Goal: Transaction & Acquisition: Book appointment/travel/reservation

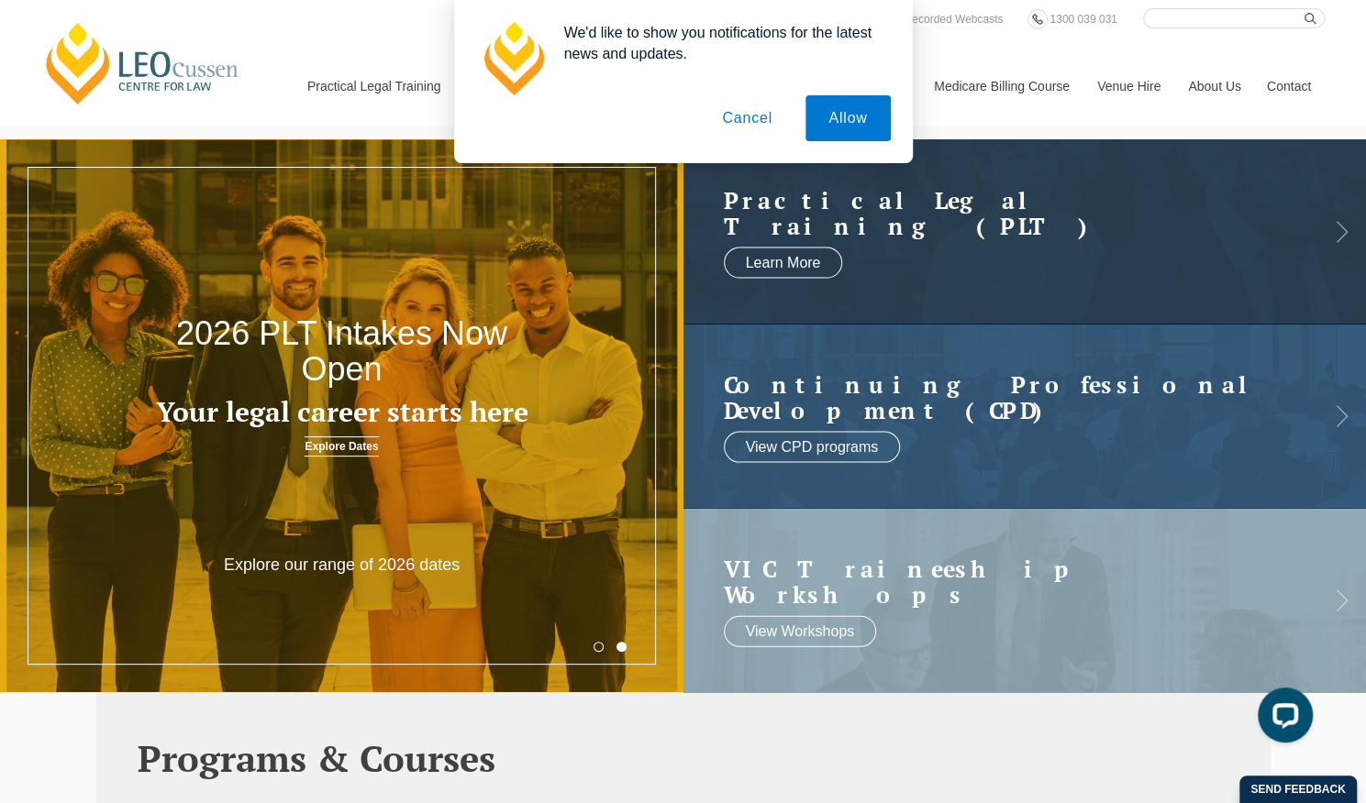
click at [745, 115] on button "Cancel" at bounding box center [747, 118] width 96 height 46
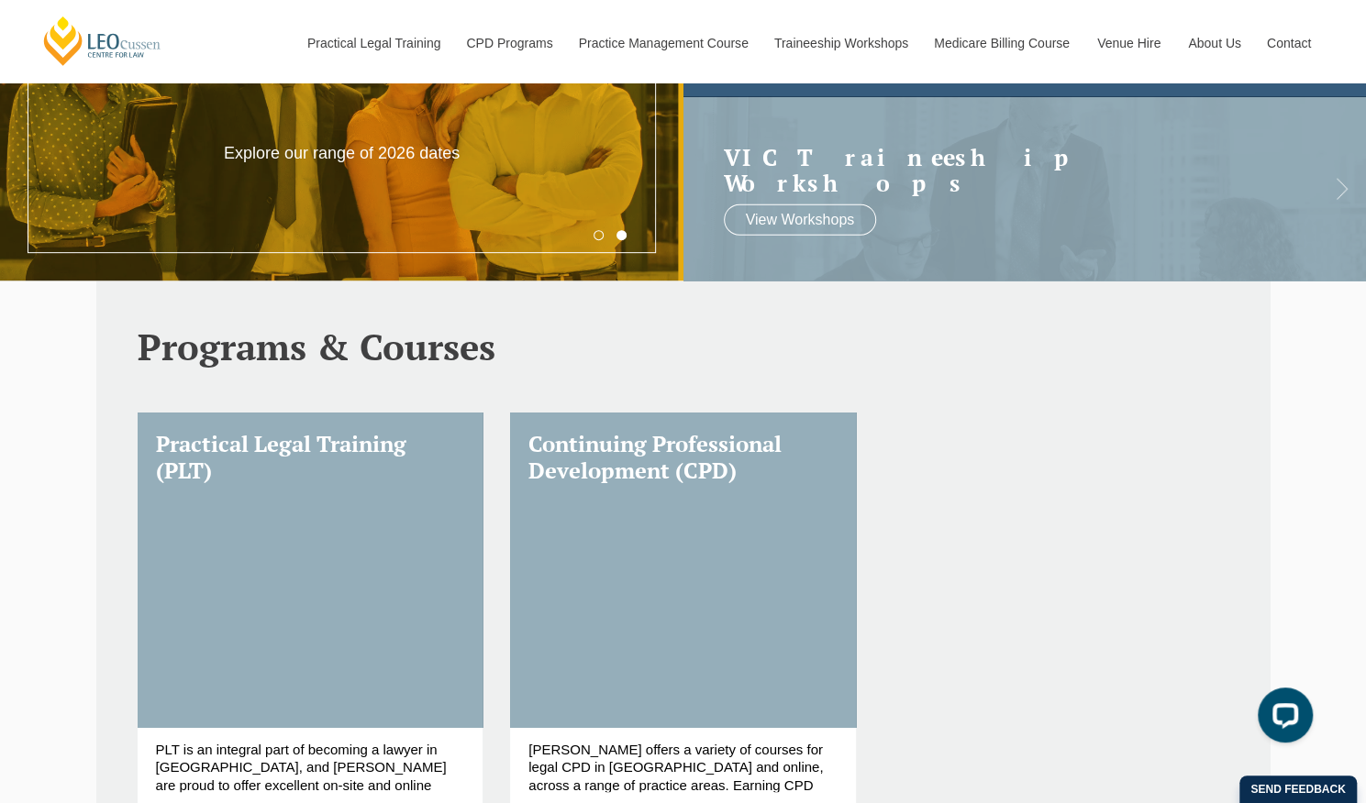
scroll to position [540, 0]
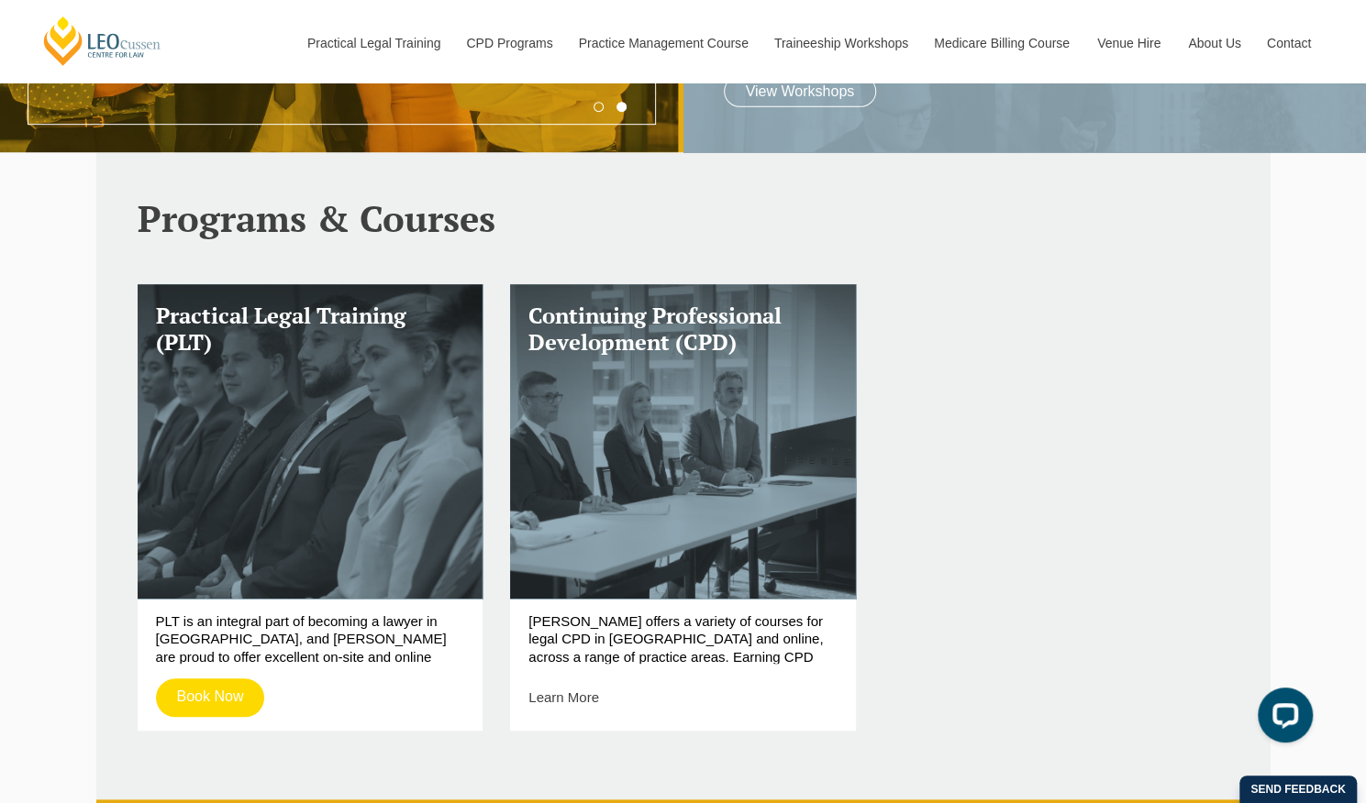
click at [222, 691] on link "Book Now" at bounding box center [210, 698] width 109 height 39
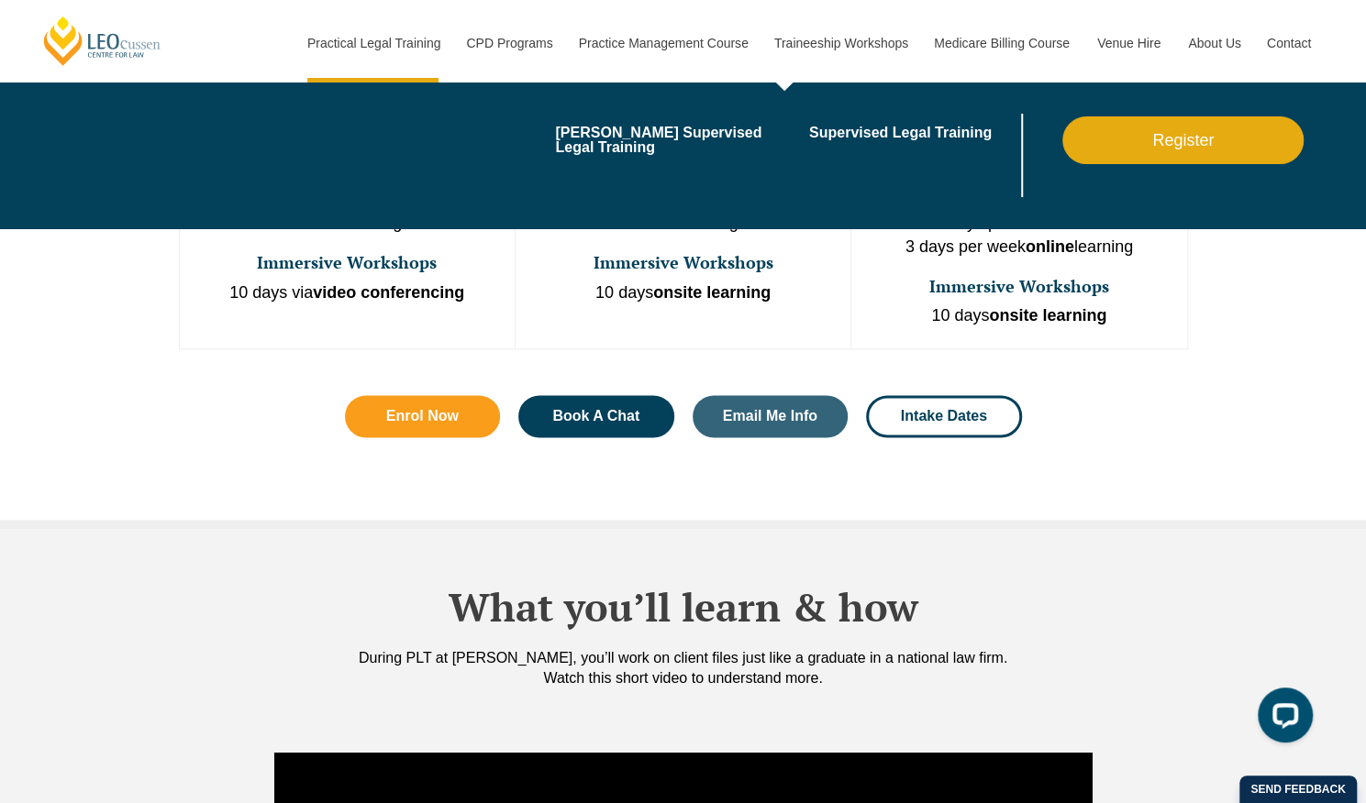
scroll to position [1155, 0]
